Goal: Information Seeking & Learning: Learn about a topic

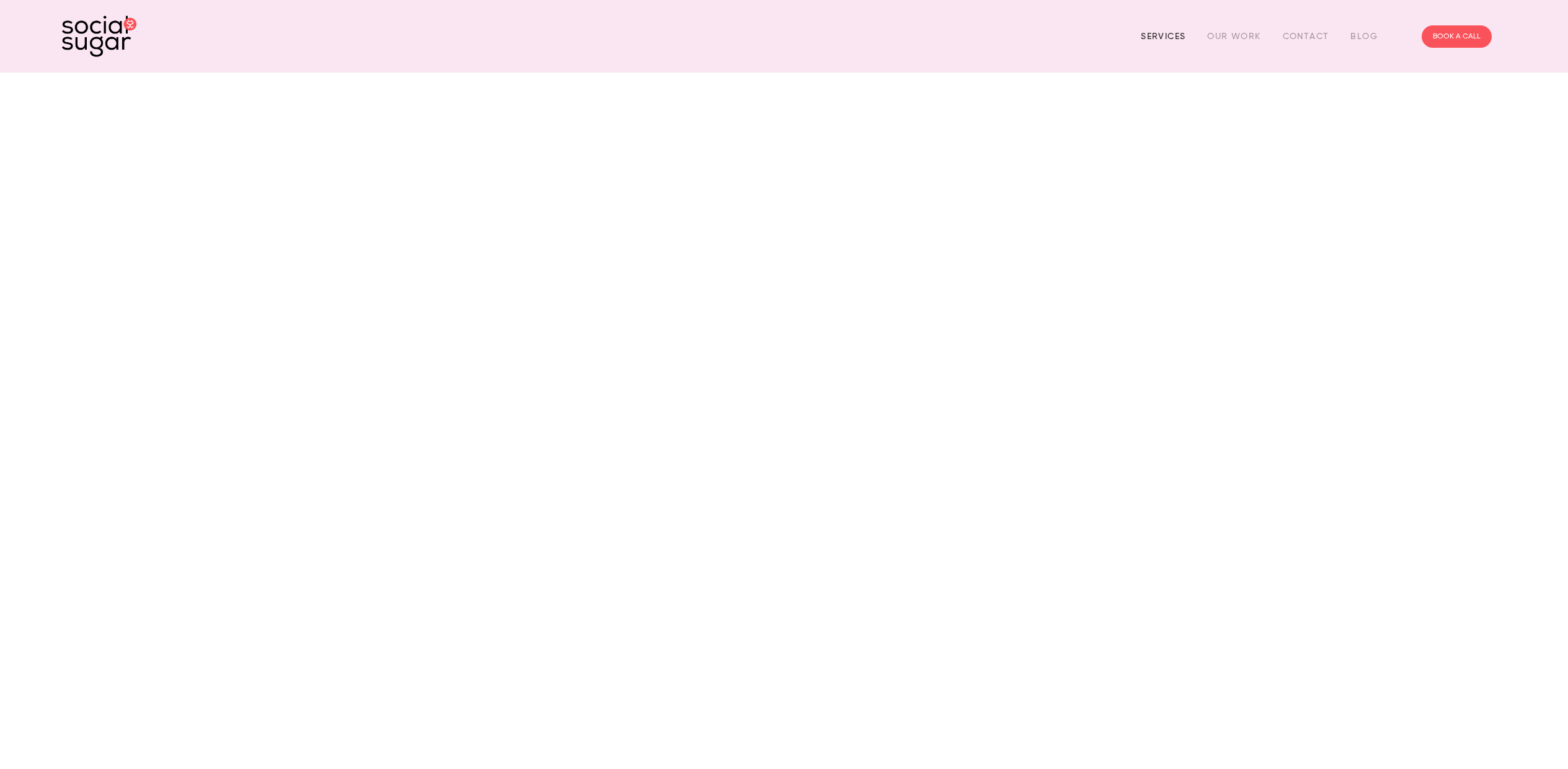
click at [1154, 33] on link "Services" at bounding box center [1163, 36] width 45 height 19
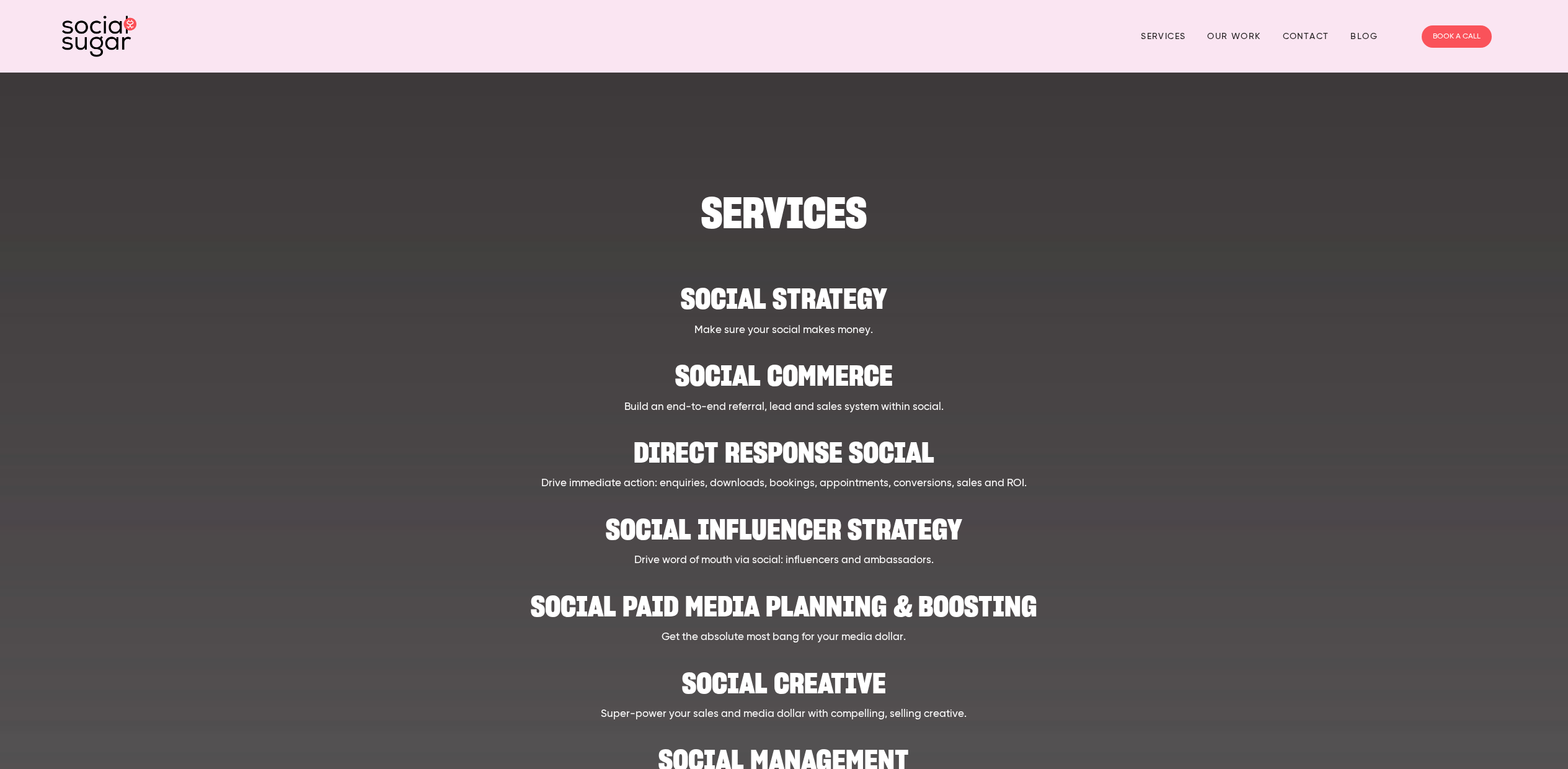
click at [772, 295] on h2 "Social strategy" at bounding box center [784, 293] width 1248 height 38
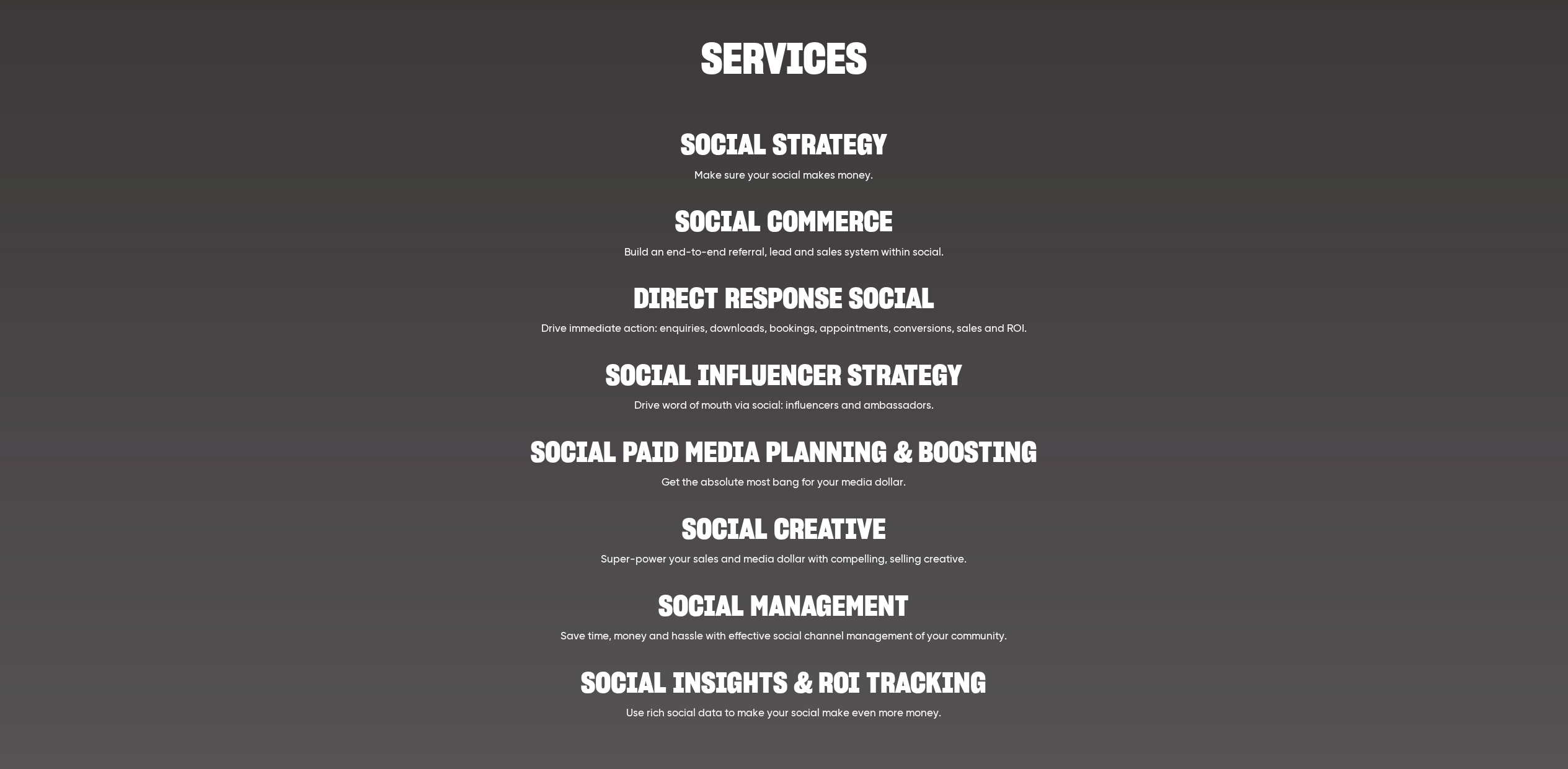
scroll to position [163, 0]
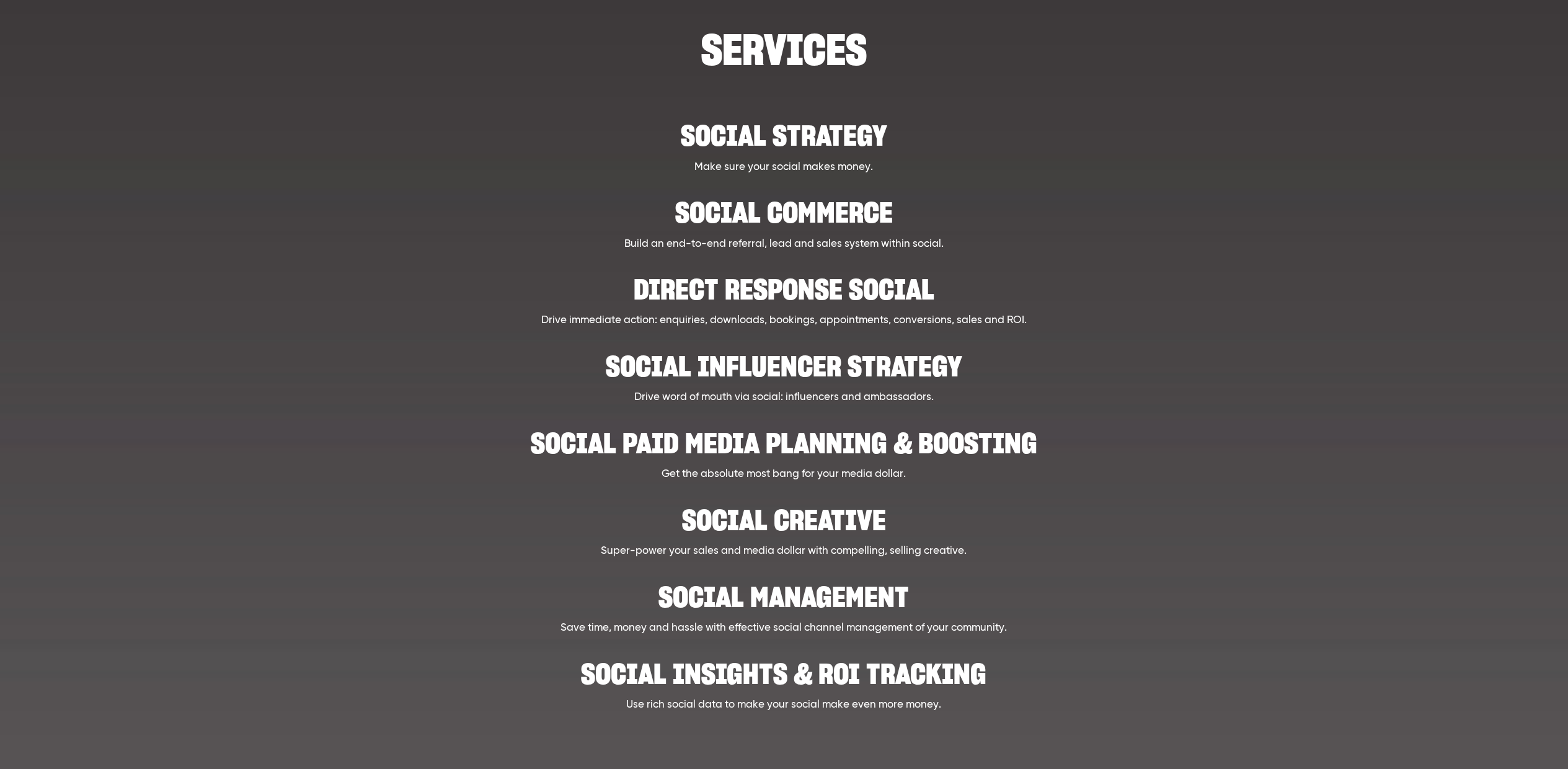
click at [821, 507] on h2 "Social creative" at bounding box center [784, 513] width 1248 height 38
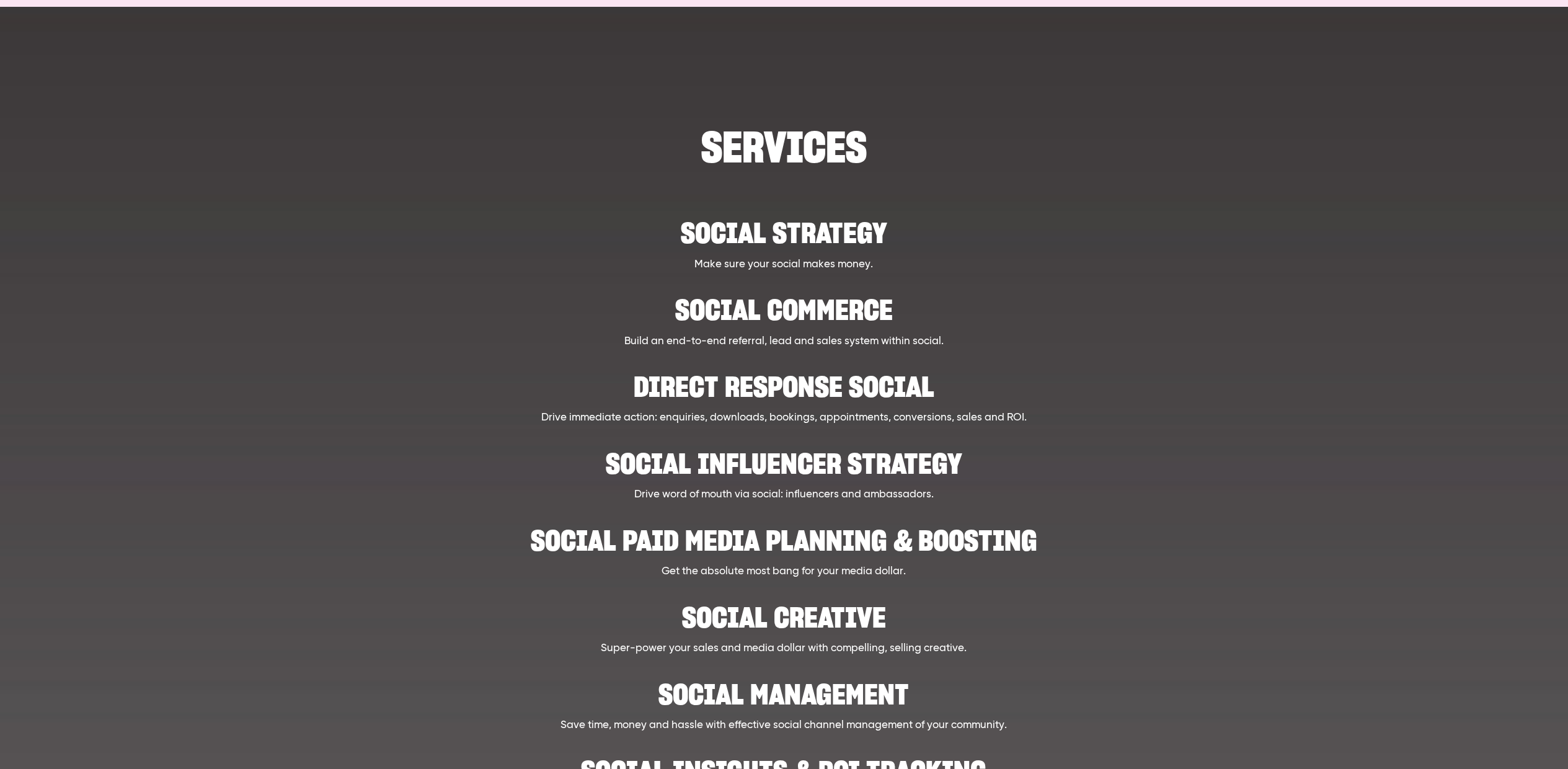
scroll to position [0, 0]
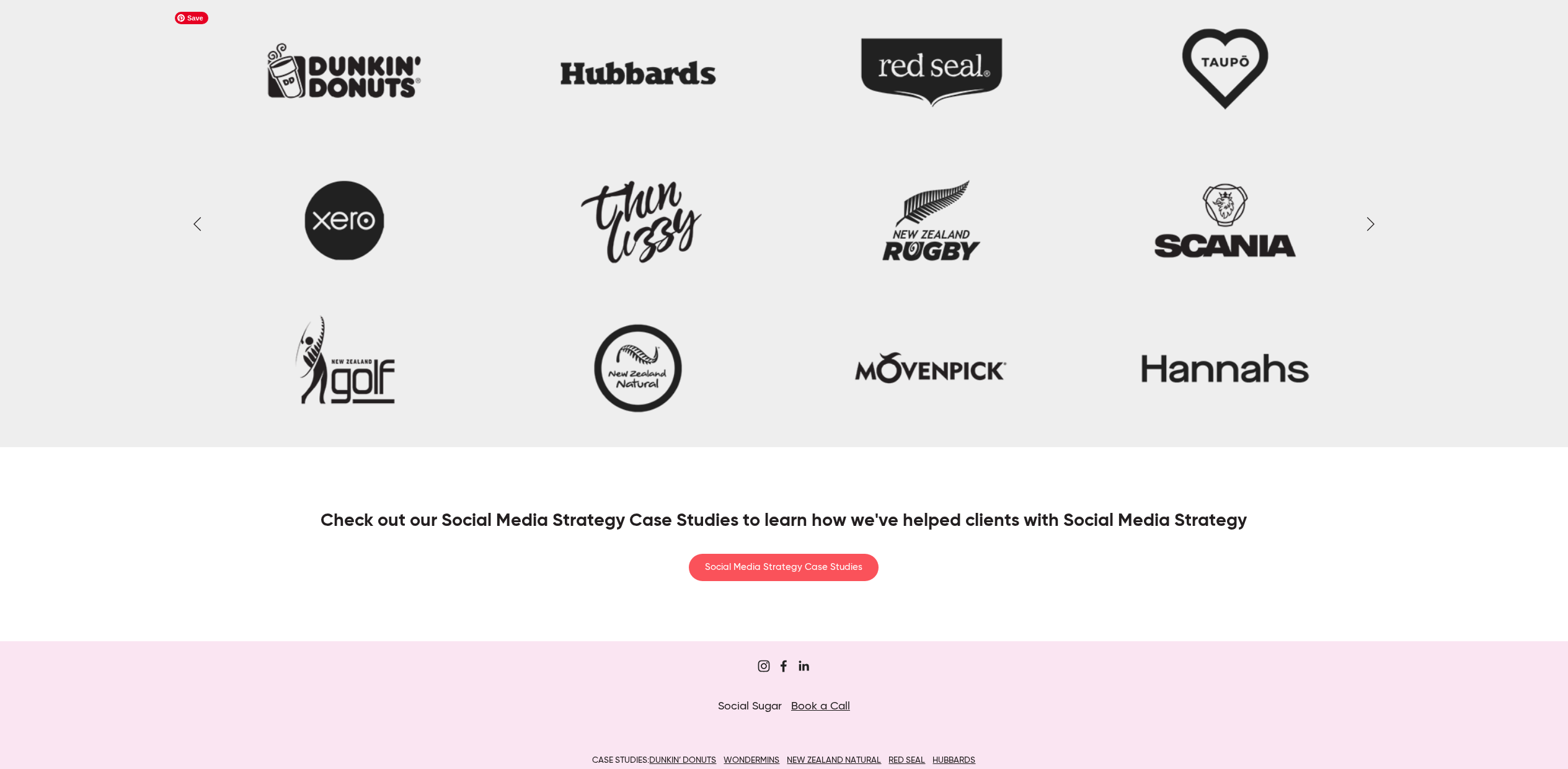
scroll to position [2204, 0]
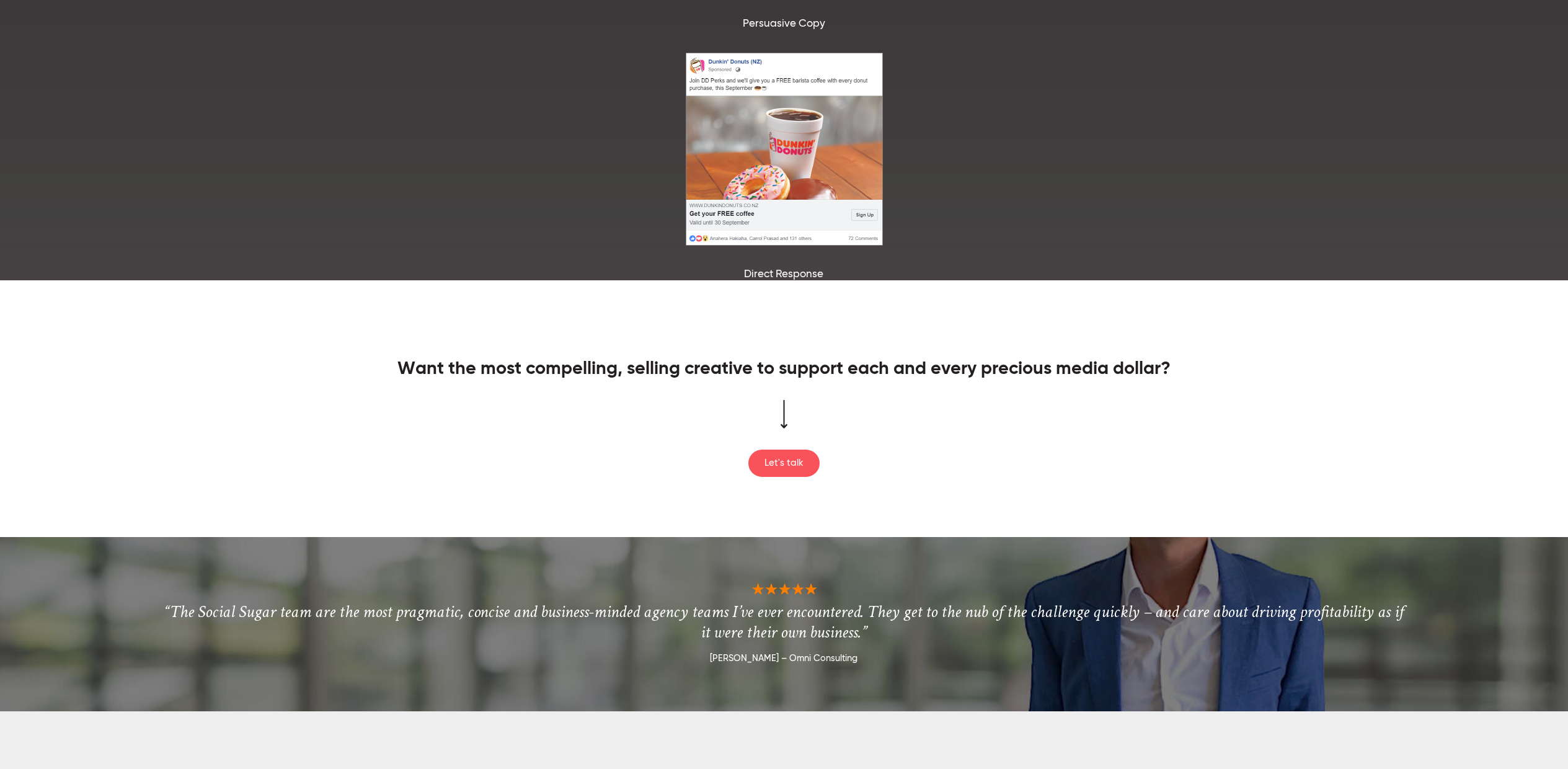
scroll to position [1591, 0]
